Goal: Task Accomplishment & Management: Use online tool/utility

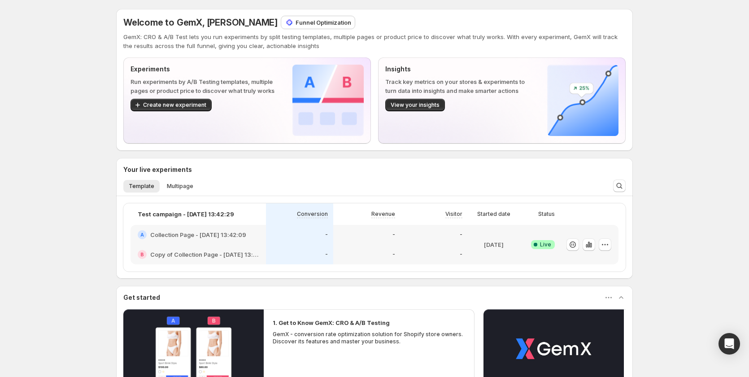
click at [325, 18] on p "Funnel Optimization" at bounding box center [324, 22] width 56 height 9
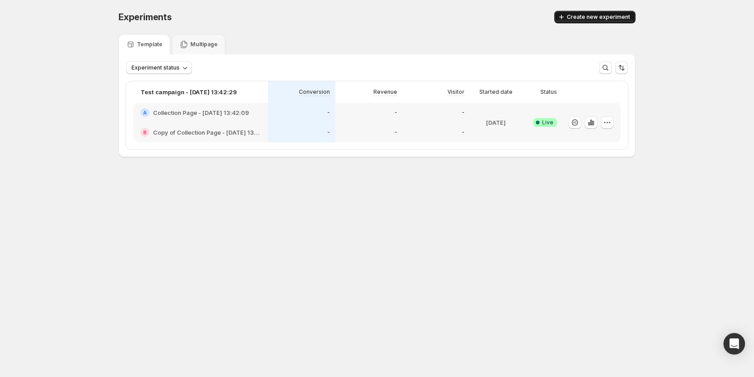
click at [578, 17] on span "Create new experiment" at bounding box center [598, 16] width 63 height 7
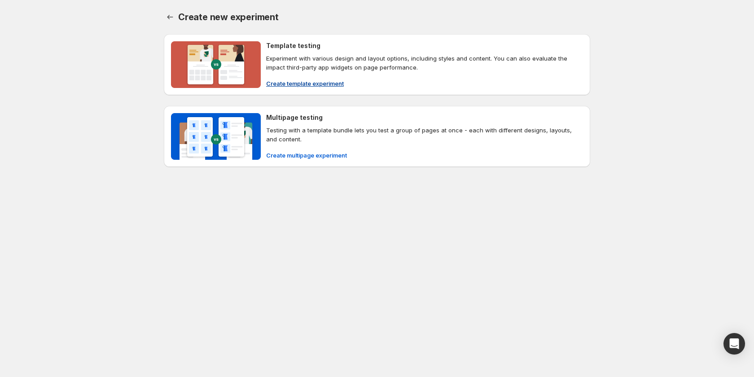
click at [313, 79] on span "Create template experiment" at bounding box center [305, 83] width 78 height 9
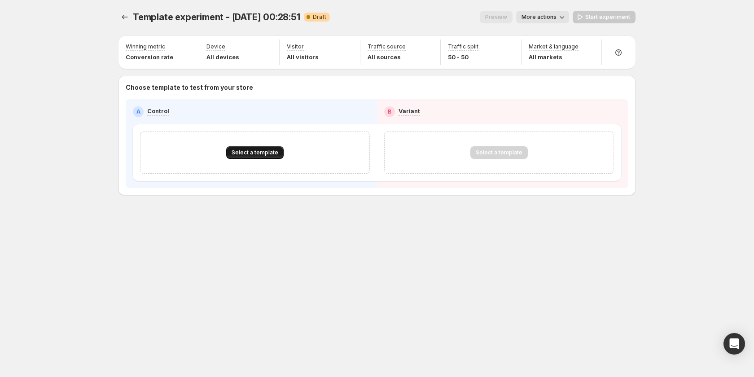
click at [268, 149] on span "Select a template" at bounding box center [255, 152] width 47 height 7
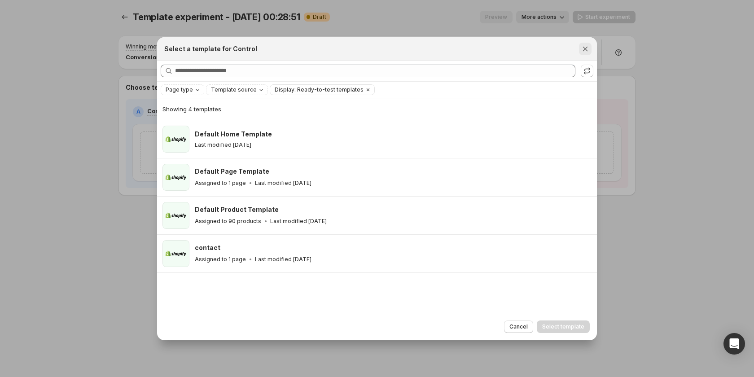
click at [584, 48] on icon "Close" at bounding box center [585, 48] width 5 height 5
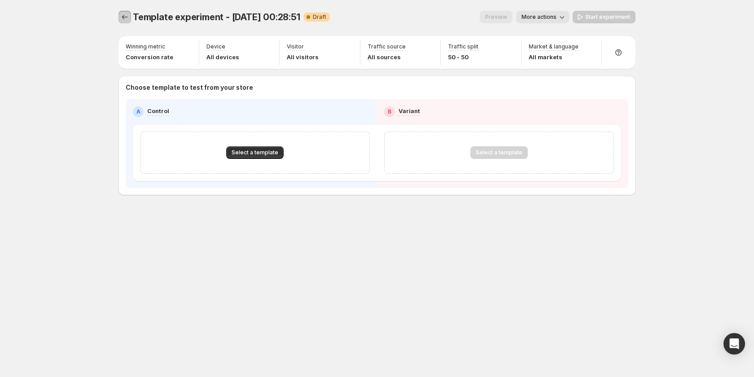
click at [124, 19] on icon "Experiments" at bounding box center [124, 17] width 9 height 9
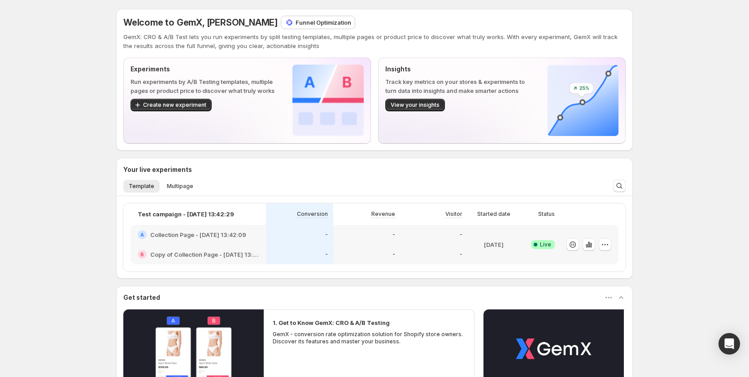
click at [298, 246] on div "-" at bounding box center [299, 255] width 67 height 20
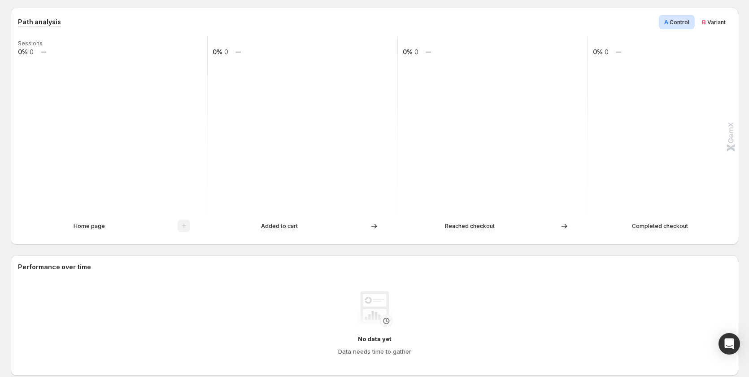
scroll to position [180, 0]
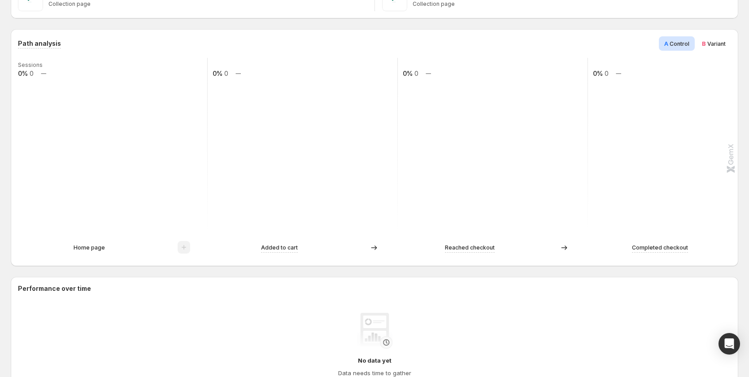
click at [89, 248] on p "Home page" at bounding box center [89, 247] width 31 height 9
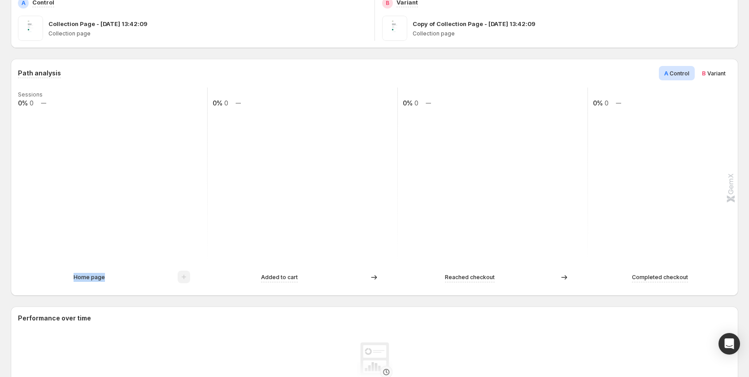
scroll to position [135, 0]
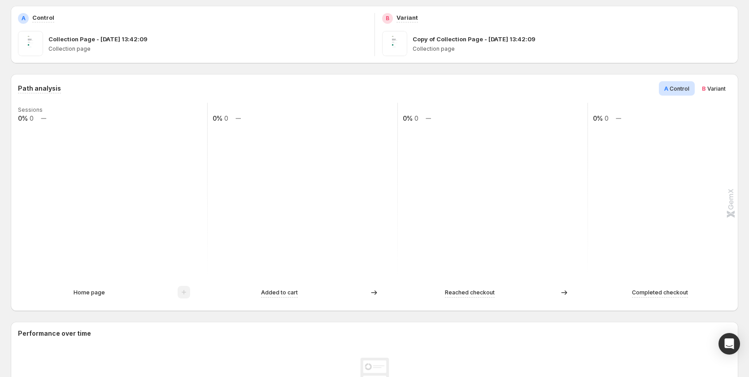
click at [267, 181] on rect at bounding box center [302, 193] width 191 height 180
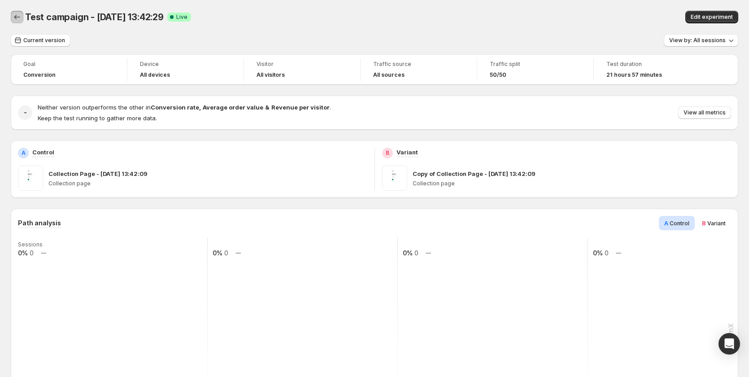
click at [15, 16] on icon "Back" at bounding box center [17, 17] width 9 height 9
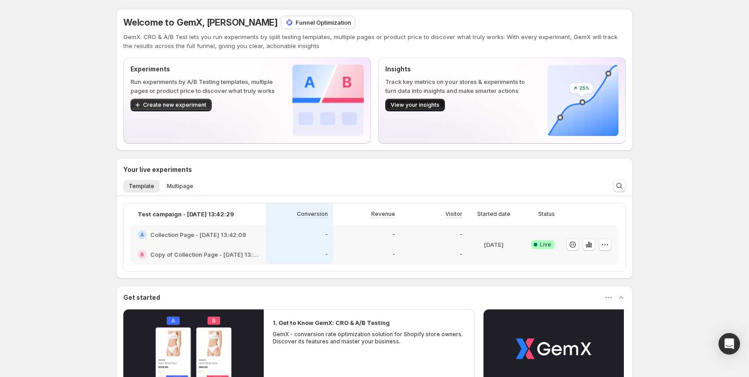
click at [429, 109] on button "View your insights" at bounding box center [416, 105] width 60 height 13
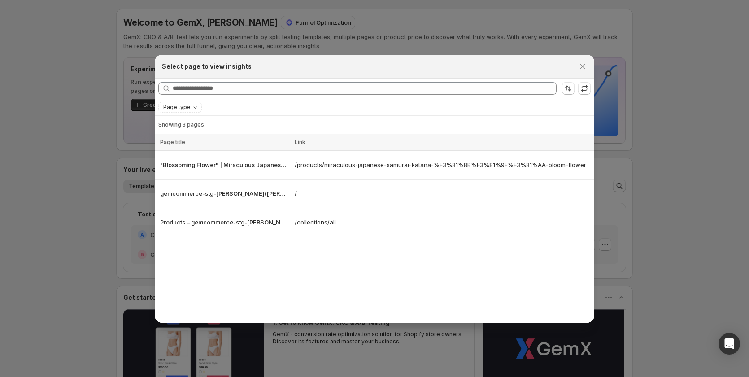
click at [79, 232] on div at bounding box center [374, 188] width 749 height 377
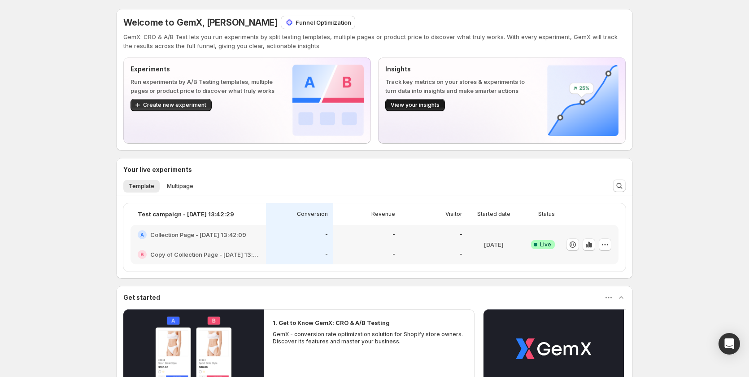
click at [431, 105] on span "View your insights" at bounding box center [415, 104] width 49 height 7
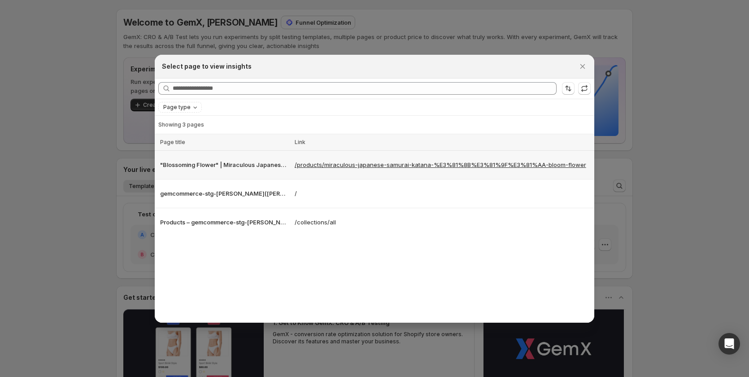
click at [311, 161] on p "/products/miraculous-japanese-samurai-katana-%E3%81%8B%E3%81%9F%E3%81%AA-bloom-…" at bounding box center [443, 164] width 297 height 9
click at [224, 175] on td ""Blossoming Flower" | Miraculous Japanese Samurai Katana かたな – gemcommerce-stg-…" at bounding box center [223, 164] width 137 height 29
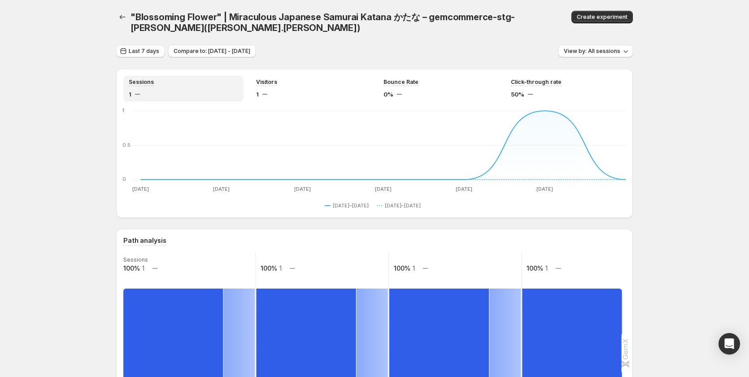
scroll to position [269, 0]
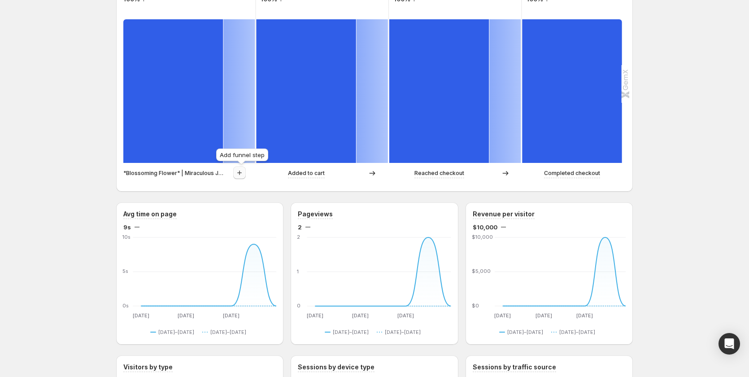
click at [244, 175] on icon "button" at bounding box center [239, 172] width 9 height 9
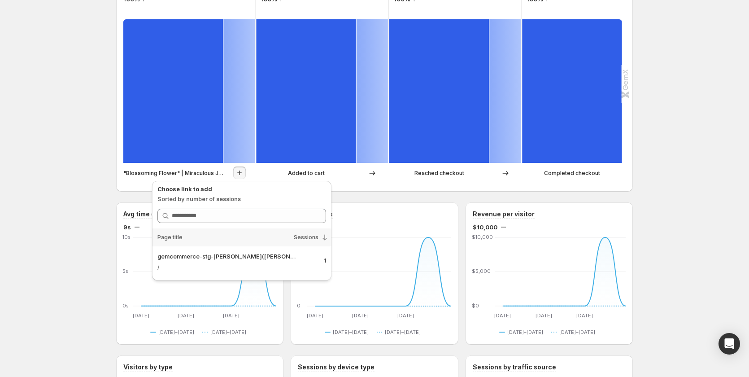
click at [53, 238] on div ""Blossoming Flower" | Miraculous Japanese Samurai Katana かたな – gemcommerce-stg-…" at bounding box center [374, 304] width 749 height 1146
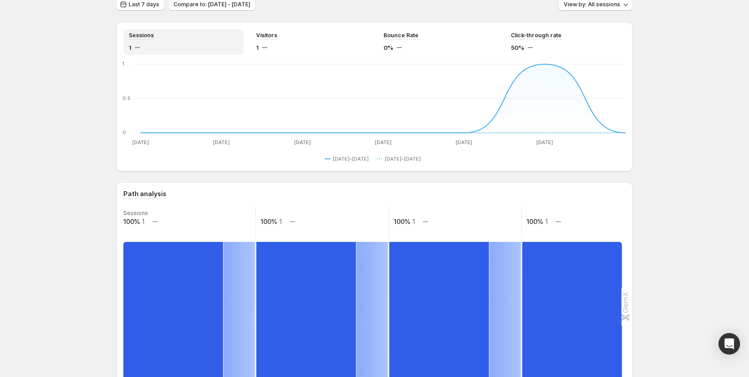
scroll to position [0, 0]
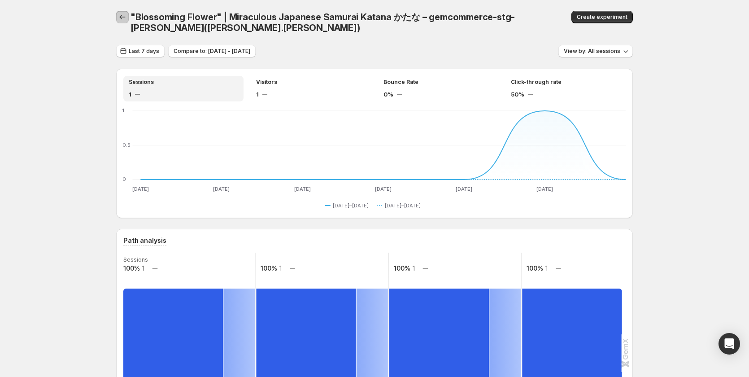
click at [125, 14] on icon "button" at bounding box center [122, 17] width 9 height 9
